Goal: Transaction & Acquisition: Purchase product/service

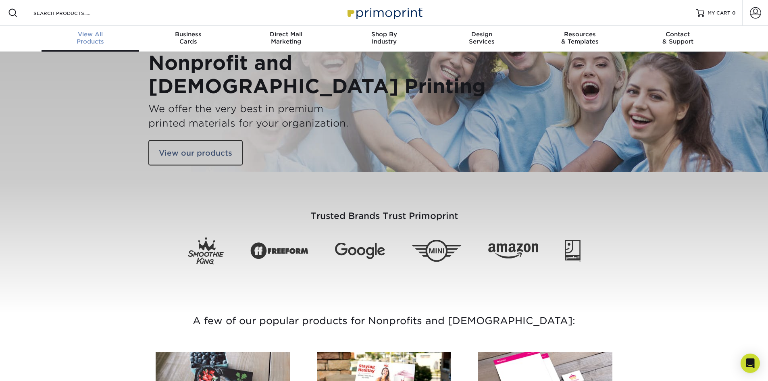
click at [98, 45] on div "View All Products" at bounding box center [91, 38] width 98 height 15
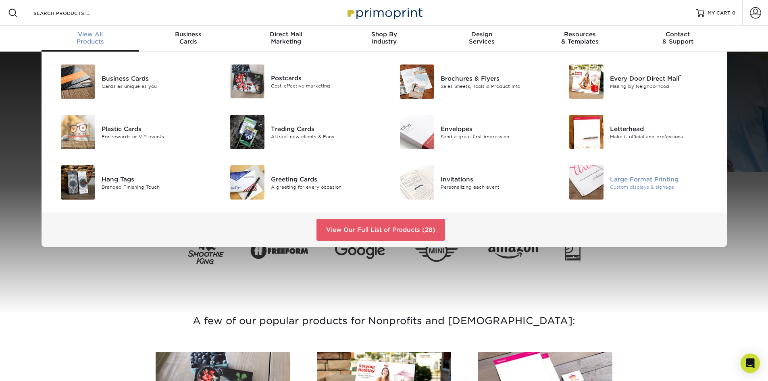
click at [579, 184] on img at bounding box center [586, 182] width 34 height 34
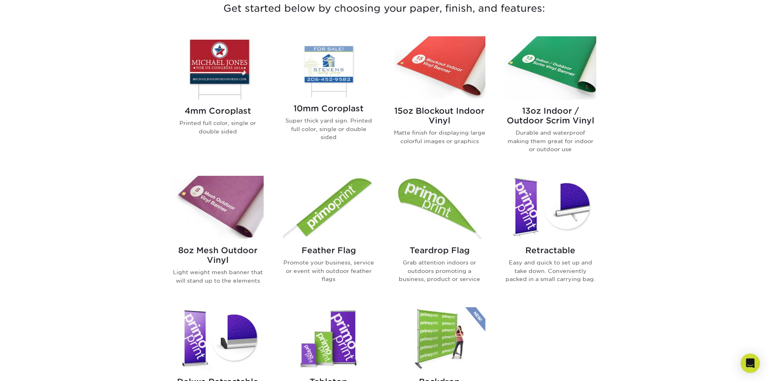
scroll to position [282, 0]
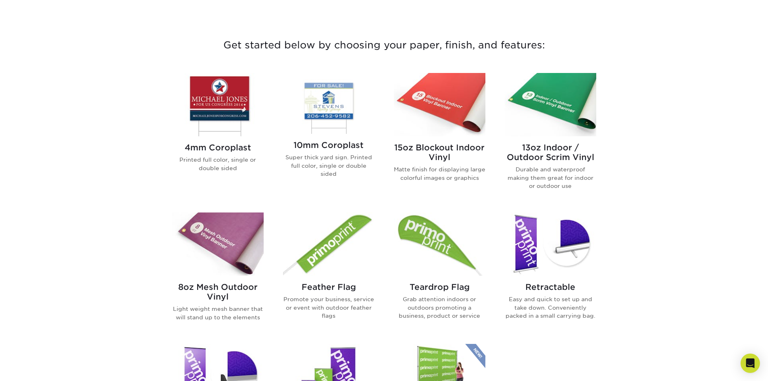
click at [524, 122] on img at bounding box center [551, 104] width 92 height 63
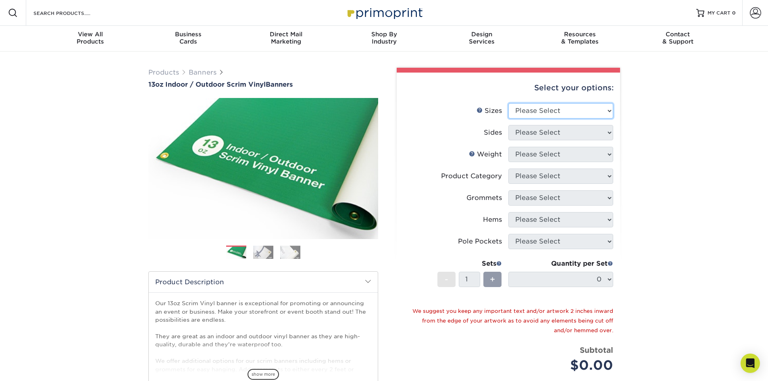
click at [566, 110] on select "Please Select 24" x 36" 24" x 48" 36" x 48" 36" x 60" 36" x 72" 36" x 96" 36" x…" at bounding box center [560, 110] width 105 height 15
select select "24.00x36.00"
click at [508, 103] on select "Please Select 24" x 36" 24" x 48" 36" x 48" 36" x 60" 36" x 72" 36" x 96" 36" x…" at bounding box center [560, 110] width 105 height 15
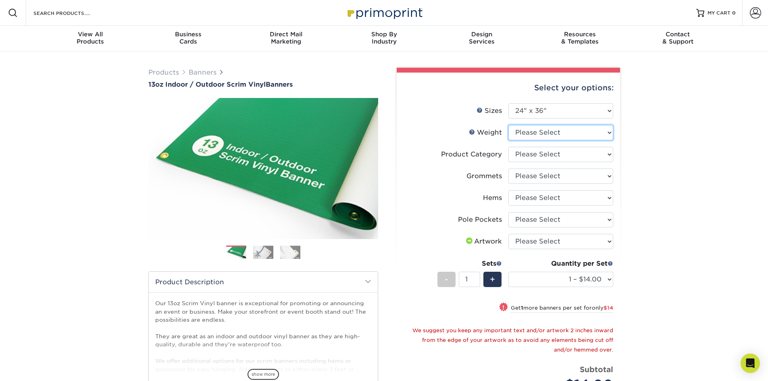
click at [582, 133] on select "Please Select 13OZ" at bounding box center [560, 132] width 105 height 15
select select "13OZ"
click at [508, 125] on select "Please Select 13OZ" at bounding box center [560, 132] width 105 height 15
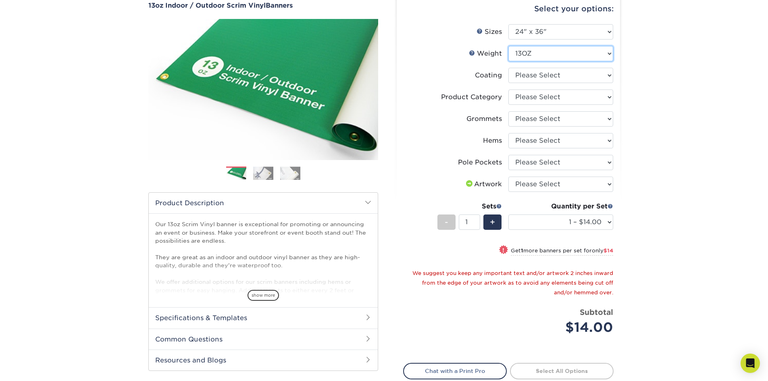
scroll to position [81, 0]
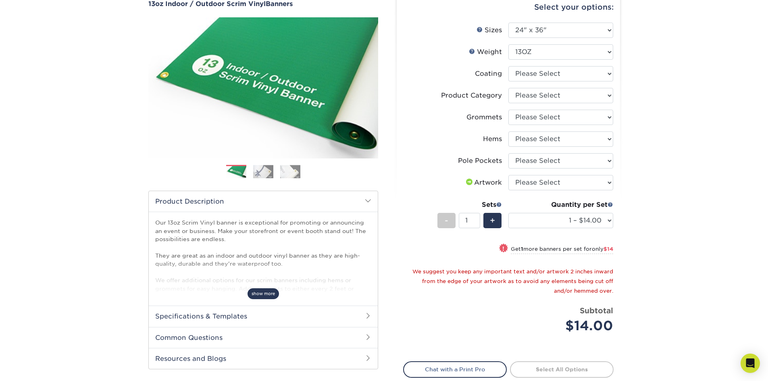
click at [266, 291] on span "show more" at bounding box center [263, 293] width 31 height 11
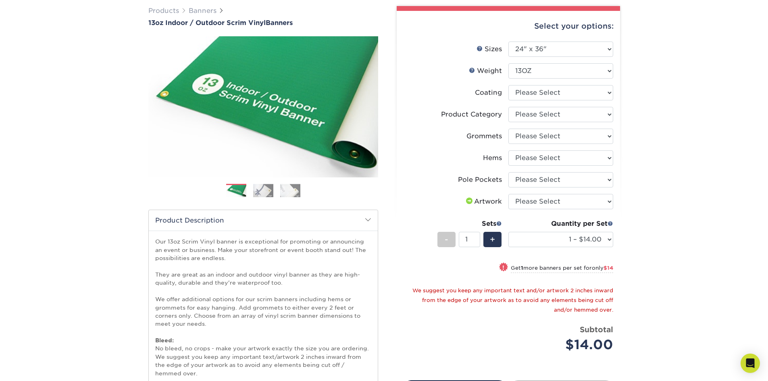
scroll to position [40, 0]
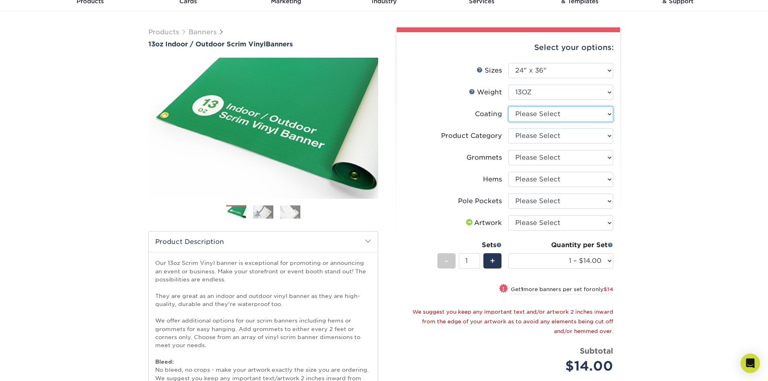
click at [557, 111] on select at bounding box center [560, 113] width 105 height 15
click at [550, 114] on select at bounding box center [560, 113] width 105 height 15
select select "3e7618de-abca-4bda-9f97-8b9129e913d8"
click at [508, 106] on select at bounding box center [560, 113] width 105 height 15
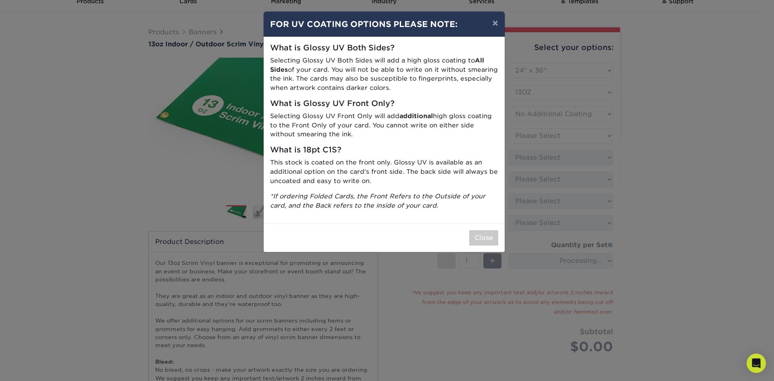
click at [550, 137] on div "× FOR UV COATING OPTIONS PLEASE NOTE: What is Glossy UV Both Sides? Selecting G…" at bounding box center [387, 190] width 774 height 381
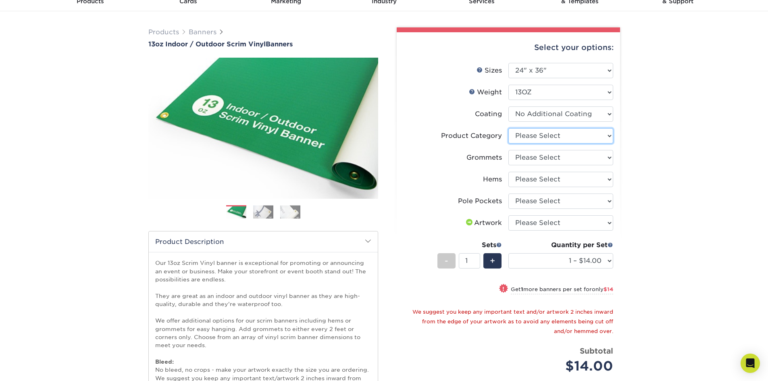
click at [551, 138] on select "Please Select 13oz Scrim Vinyl Banner - Matte" at bounding box center [560, 135] width 105 height 15
select select "bb192c35-bb20-422d-b6fe-0c7f48e5aa48"
click at [508, 128] on select "Please Select 13oz Scrim Vinyl Banner - Matte" at bounding box center [560, 135] width 105 height 15
click at [556, 158] on select "Please Select No Grommets Yes, Grommet All 4 Corners Yes, Grommets Every 1 ft. …" at bounding box center [560, 157] width 105 height 15
select select "ce33bba6-a87b-4293-934d-6f372bdce3e6"
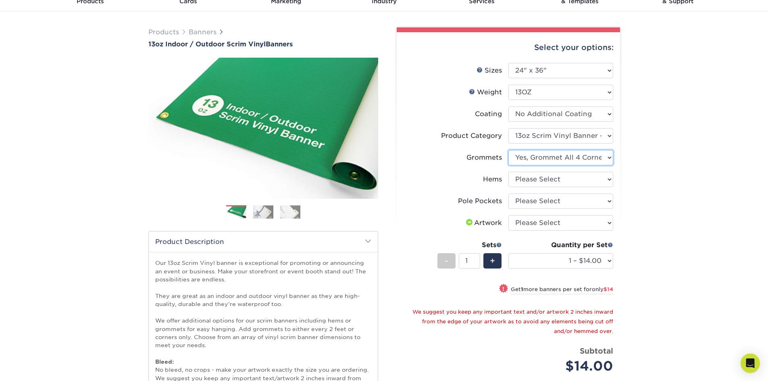
click at [508, 150] on select "Please Select No Grommets Yes, Grommet All 4 Corners Yes, Grommets Every 1 ft. …" at bounding box center [560, 157] width 105 height 15
click at [562, 204] on select "Please Select No Pole Pockets 2 in. Left and Right 2 in. Top and Bottom 4 in. L…" at bounding box center [560, 201] width 105 height 15
select select "462c5fe9-21e9-49a0-afb4-1c6e8664fe13"
click at [508, 194] on select "Please Select No Pole Pockets 2 in. Left and Right 2 in. Top and Bottom 4 in. L…" at bounding box center [560, 201] width 105 height 15
click at [549, 219] on select "Please Select I will upload files I need a design - $50" at bounding box center [560, 222] width 105 height 15
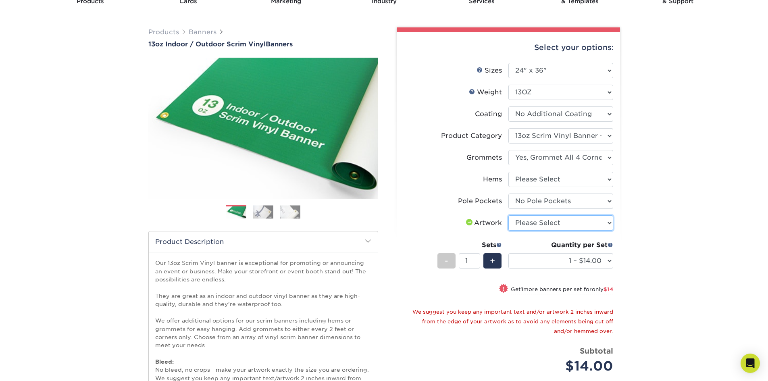
select select "upload"
click at [508, 215] on select "Please Select I will upload files I need a design - $50" at bounding box center [560, 222] width 105 height 15
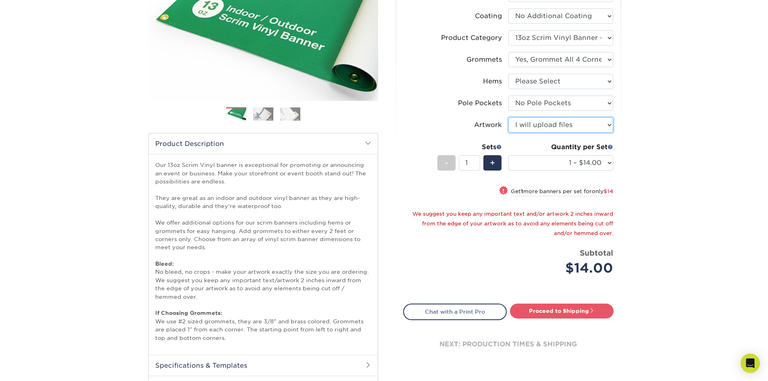
scroll to position [161, 0]
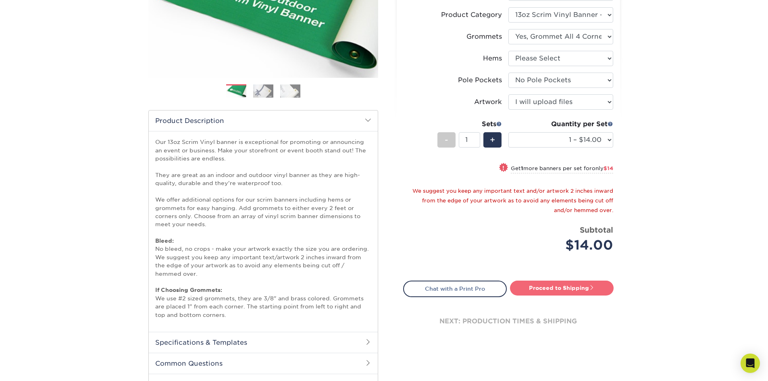
click at [559, 293] on link "Proceed to Shipping" at bounding box center [562, 288] width 104 height 15
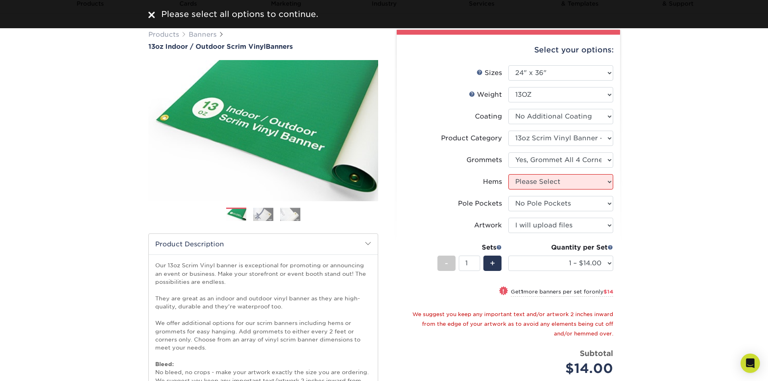
scroll to position [0, 0]
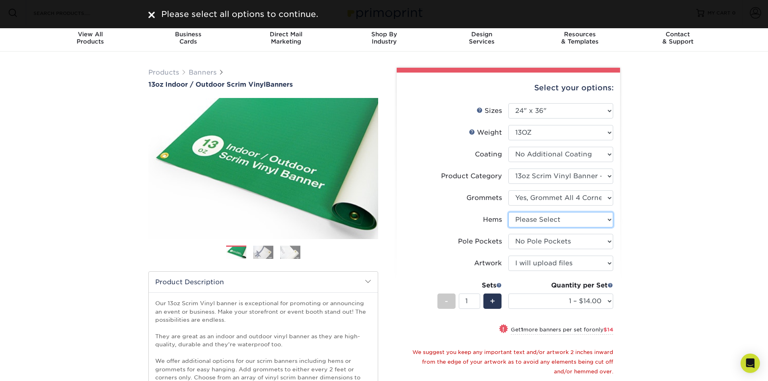
click at [540, 224] on select "Please Select No Hems/Pole Pockets Yes, Hems Top and Bottom Only Yes, Hems All …" at bounding box center [560, 219] width 105 height 15
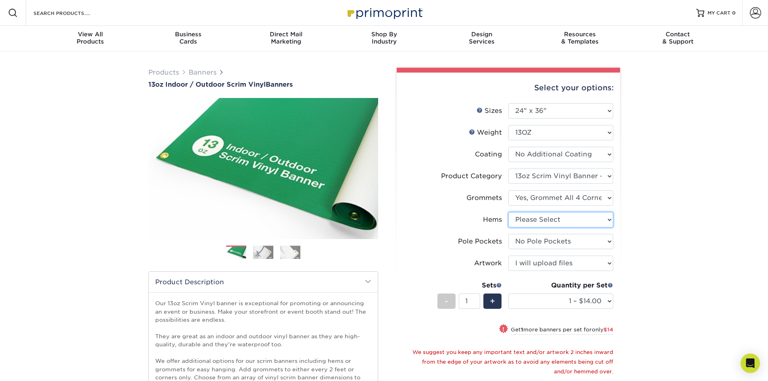
select select "4e4ebf09-664b-4b70-8385-b564872d2e90"
click at [508, 212] on select "Please Select No Hems/Pole Pockets Yes, Hems Top and Bottom Only Yes, Hems All …" at bounding box center [560, 219] width 105 height 15
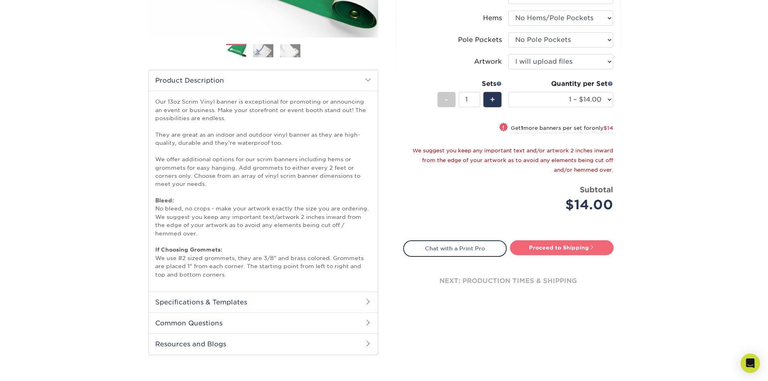
click at [556, 242] on link "Proceed to Shipping" at bounding box center [562, 247] width 104 height 15
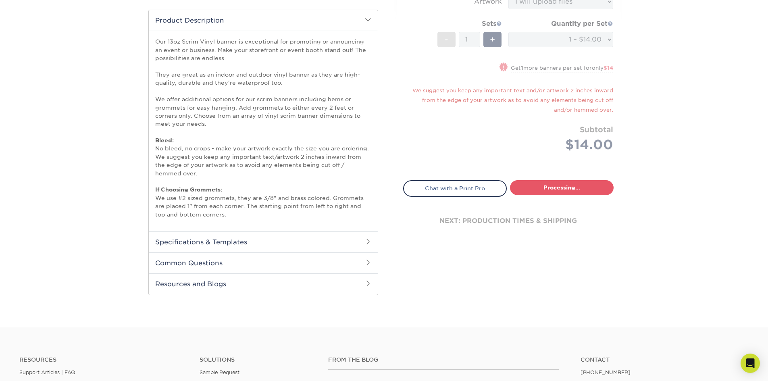
select select "67df0ba1-e777-4ce6-8f4a-f767abc46cea"
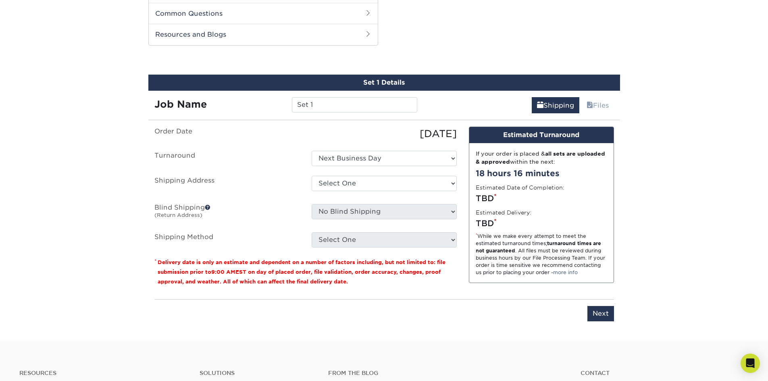
scroll to position [517, 0]
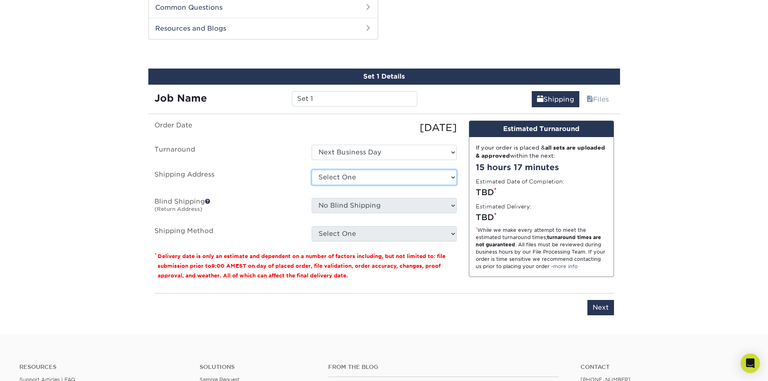
click at [359, 174] on select "Select One + Add New Address - Login" at bounding box center [384, 177] width 145 height 15
click at [361, 177] on select "Select One + Add New Address - Login" at bounding box center [384, 177] width 145 height 15
select select "newaddress"
click at [312, 170] on select "Select One + Add New Address - Login" at bounding box center [384, 177] width 145 height 15
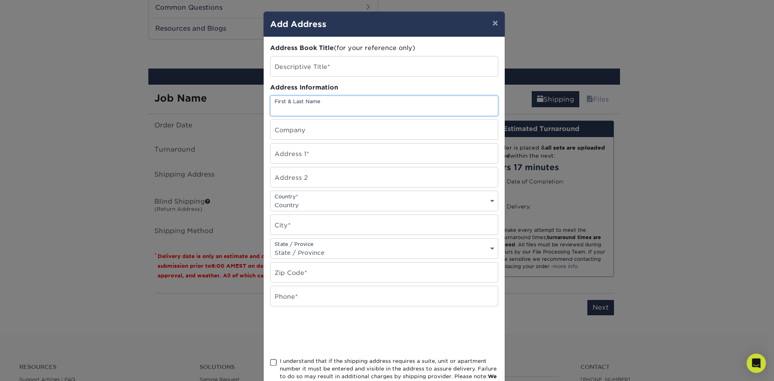
click at [305, 104] on input "text" at bounding box center [384, 106] width 227 height 20
click at [287, 56] on div "Descriptive Title*" at bounding box center [384, 66] width 228 height 21
click at [283, 65] on input "text" at bounding box center [384, 66] width 227 height 20
type input "IIDDII"
click at [312, 94] on div "Address Book Title (for your reference only) Descriptive Title* IIDDII Address …" at bounding box center [384, 218] width 228 height 348
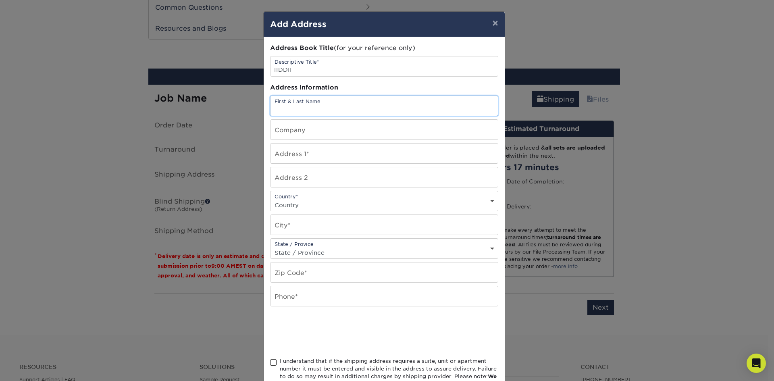
click at [312, 99] on input "text" at bounding box center [384, 106] width 227 height 20
type input "IIDII"
click at [318, 130] on input "text" at bounding box center [384, 130] width 227 height 20
type input "F"
type input "I"
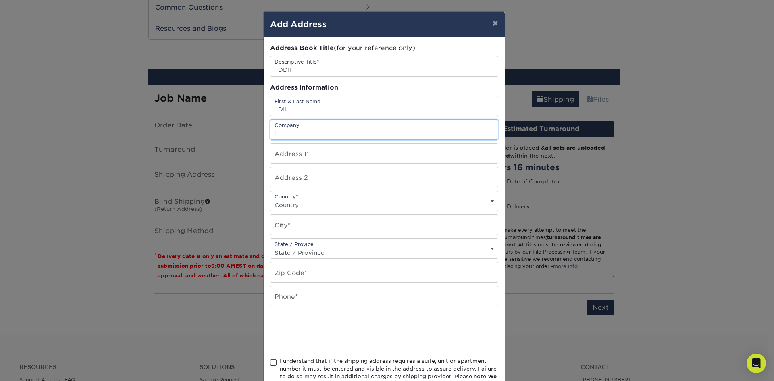
type input "f"
type input "If I Don't Do It Institute"
click at [329, 148] on input "text" at bounding box center [384, 154] width 227 height 20
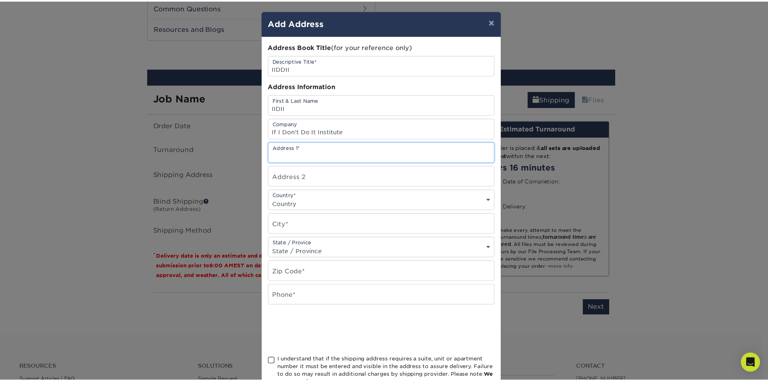
scroll to position [0, 0]
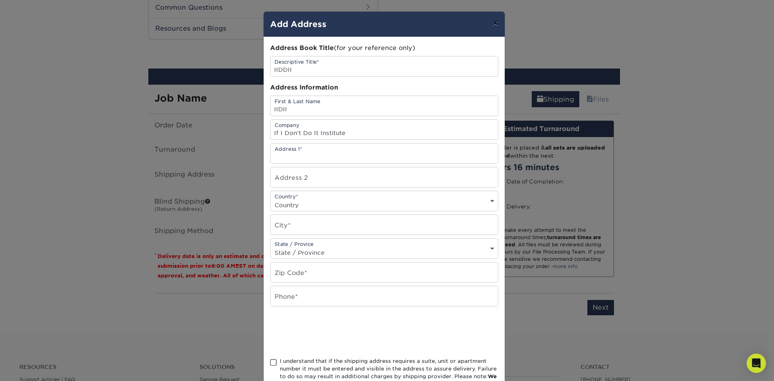
click at [493, 23] on button "×" at bounding box center [495, 23] width 19 height 23
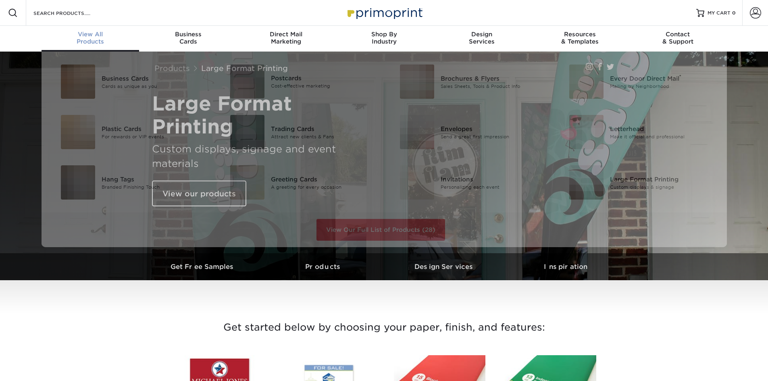
click at [98, 38] on div "View All Products" at bounding box center [91, 38] width 98 height 15
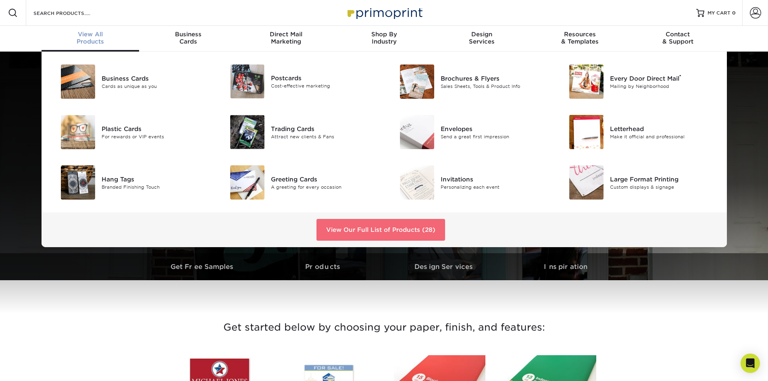
click at [392, 237] on link "View Our Full List of Products (28)" at bounding box center [380, 230] width 129 height 22
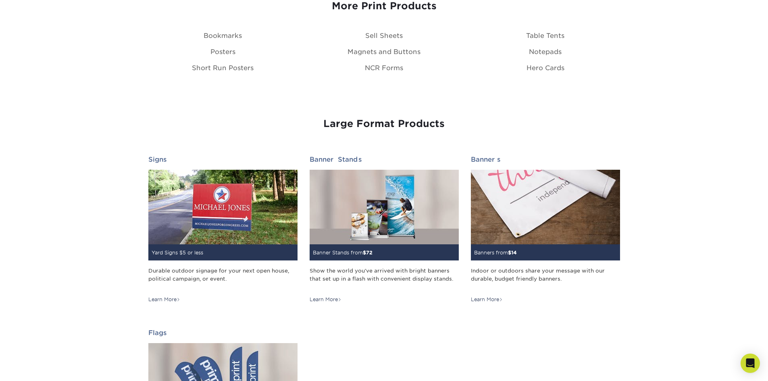
scroll to position [1048, 0]
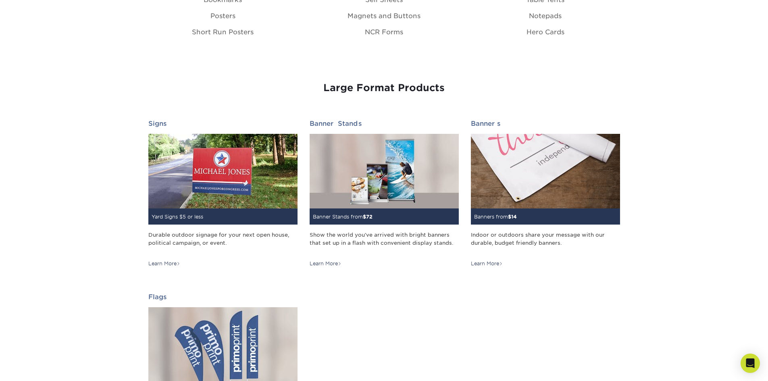
click at [448, 211] on div "Banner Stands from $ 72" at bounding box center [384, 216] width 149 height 16
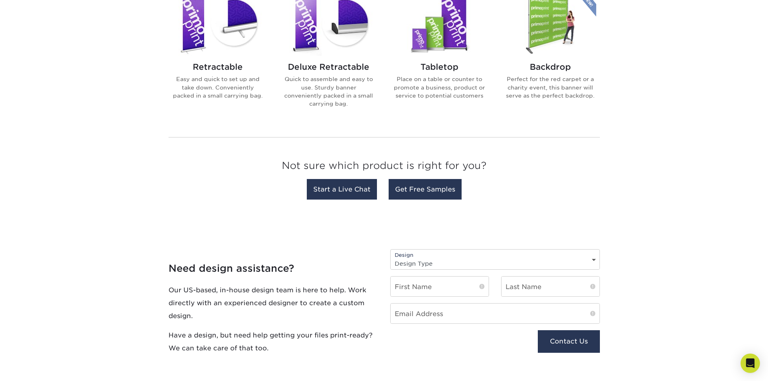
scroll to position [242, 0]
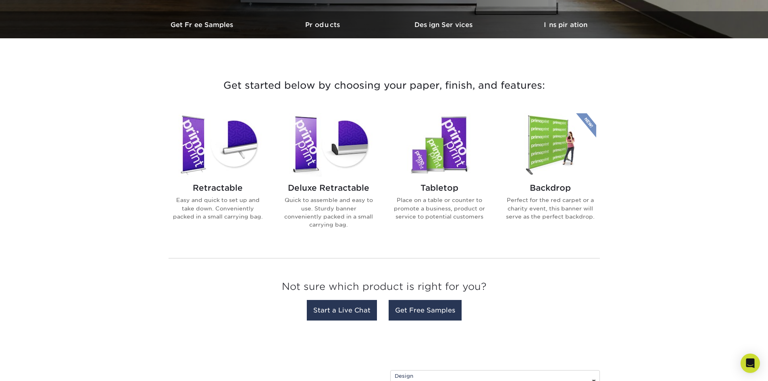
click at [185, 164] on img at bounding box center [218, 144] width 92 height 63
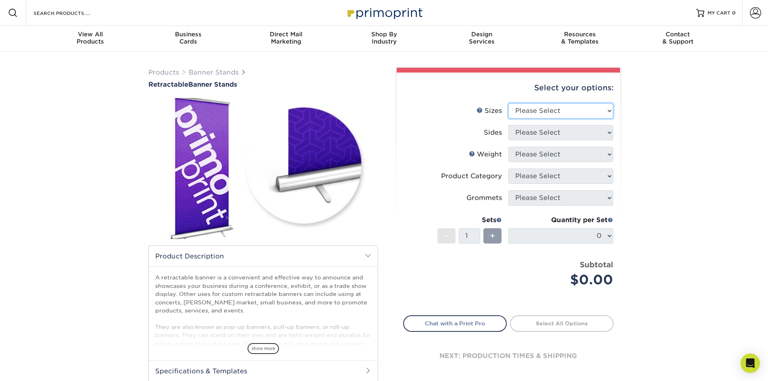
click at [536, 112] on select "Please Select 24" x 60" 33" x 80" 47" x 80"" at bounding box center [560, 110] width 105 height 15
select select "24.00x60.00"
click at [508, 103] on select "Please Select 24" x 60" 33" x 80" 47" x 80"" at bounding box center [560, 110] width 105 height 15
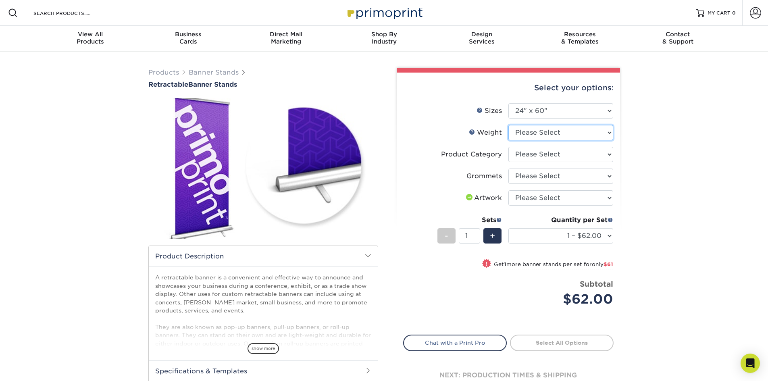
click at [554, 131] on select "Please Select 10MIL" at bounding box center [560, 132] width 105 height 15
select select "10MIL"
click at [508, 125] on select "Please Select 10MIL" at bounding box center [560, 132] width 105 height 15
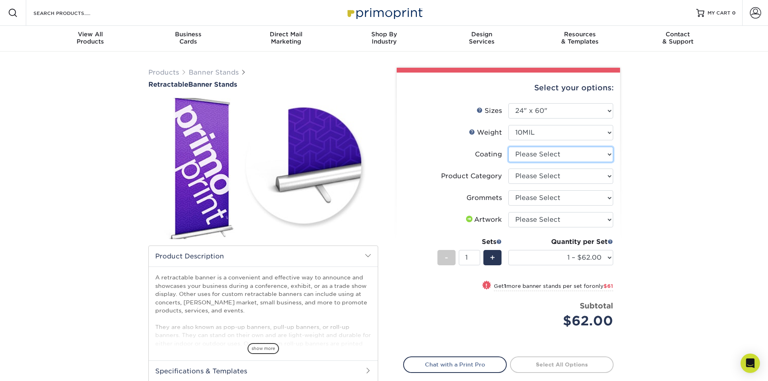
click at [581, 154] on select at bounding box center [560, 154] width 105 height 15
select select "3e7618de-abca-4bda-9f97-8b9129e913d8"
click at [508, 147] on select at bounding box center [560, 154] width 105 height 15
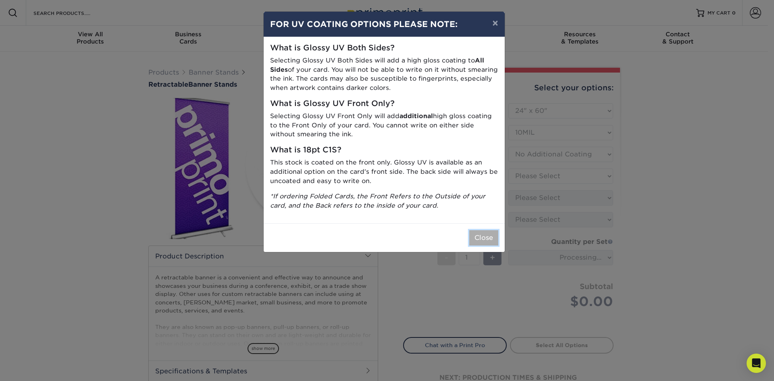
click at [488, 237] on button "Close" at bounding box center [483, 237] width 29 height 15
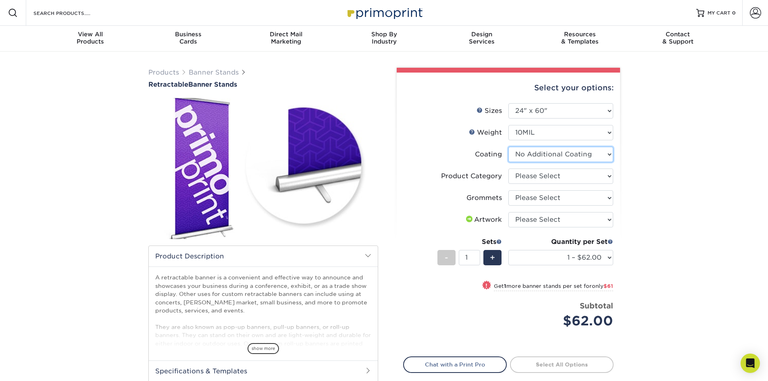
click at [576, 155] on select at bounding box center [560, 154] width 105 height 15
click at [565, 174] on select "Please Select Economy Collapsible Banner Stand" at bounding box center [560, 176] width 105 height 15
select select "04d2fd70-9dfc-4e71-b811-ad8e877b92c4"
click at [508, 169] on select "Please Select Economy Collapsible Banner Stand" at bounding box center [560, 176] width 105 height 15
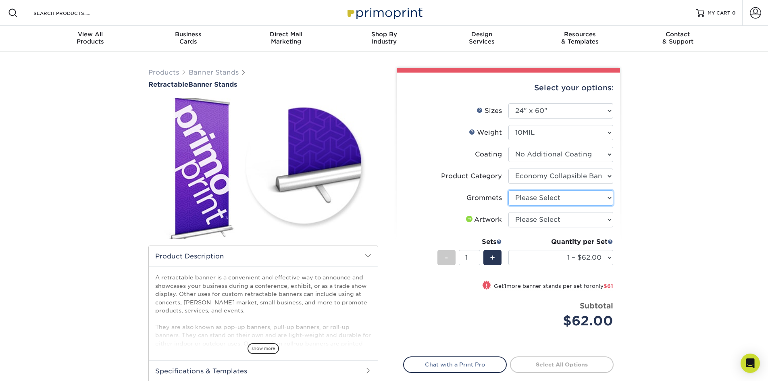
click at [562, 198] on select "Please Select Yes, Grommet All 4 Corners" at bounding box center [560, 197] width 105 height 15
click at [508, 190] on select "Please Select Yes, Grommet All 4 Corners" at bounding box center [560, 197] width 105 height 15
drag, startPoint x: 561, startPoint y: 196, endPoint x: 561, endPoint y: 203, distance: 6.9
click at [561, 196] on select "Please Select Yes, Grommet All 4 Corners" at bounding box center [560, 197] width 105 height 15
drag, startPoint x: 561, startPoint y: 203, endPoint x: 559, endPoint y: 217, distance: 14.3
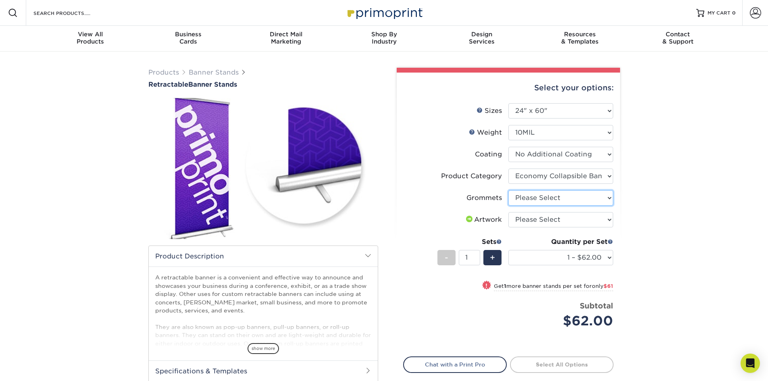
click at [560, 214] on ul "Sizes Help Sizes Please Select 24" x 60" 33" x 80" 47" x 80" Sides Please Selec…" at bounding box center [508, 221] width 210 height 237
click at [560, 201] on select "Please Select Yes, Grommet All 4 Corners" at bounding box center [560, 197] width 105 height 15
select select "ce33bba6-a87b-4293-934d-6f372bdce3e6"
click at [508, 190] on select "Please Select Yes, Grommet All 4 Corners" at bounding box center [560, 197] width 105 height 15
click at [557, 224] on select "Please Select I will upload files I need a design - $50" at bounding box center [560, 219] width 105 height 15
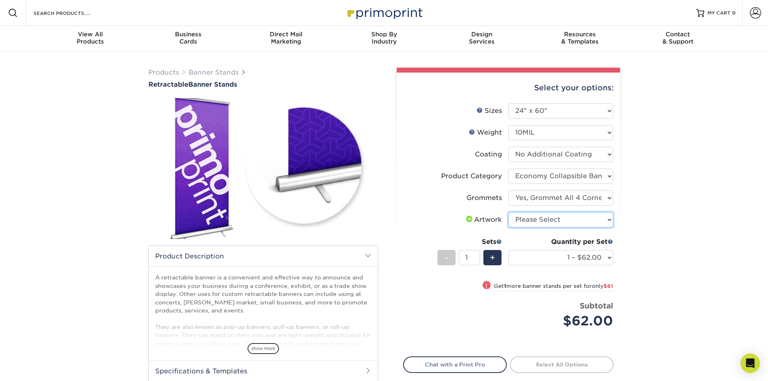
select select "upload"
click at [508, 212] on select "Please Select I will upload files I need a design - $50" at bounding box center [560, 219] width 105 height 15
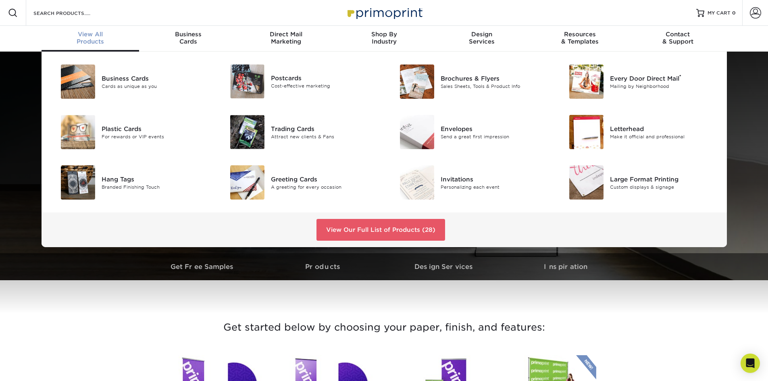
click at [98, 37] on span "View All" at bounding box center [91, 34] width 98 height 7
click at [473, 75] on div "Brochures & Flyers" at bounding box center [494, 78] width 107 height 9
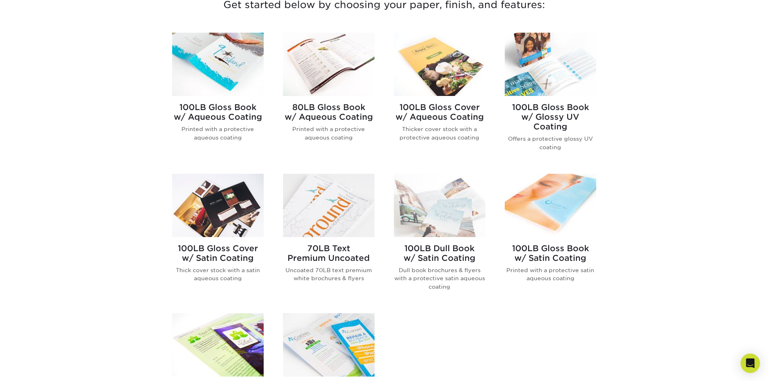
scroll to position [403, 0]
